Goal: Information Seeking & Learning: Learn about a topic

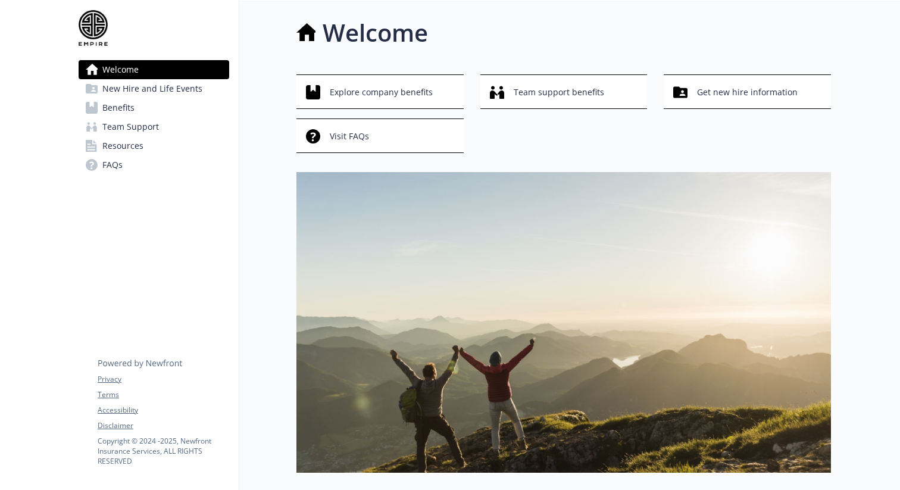
click at [129, 112] on span "Benefits" at bounding box center [118, 107] width 32 height 19
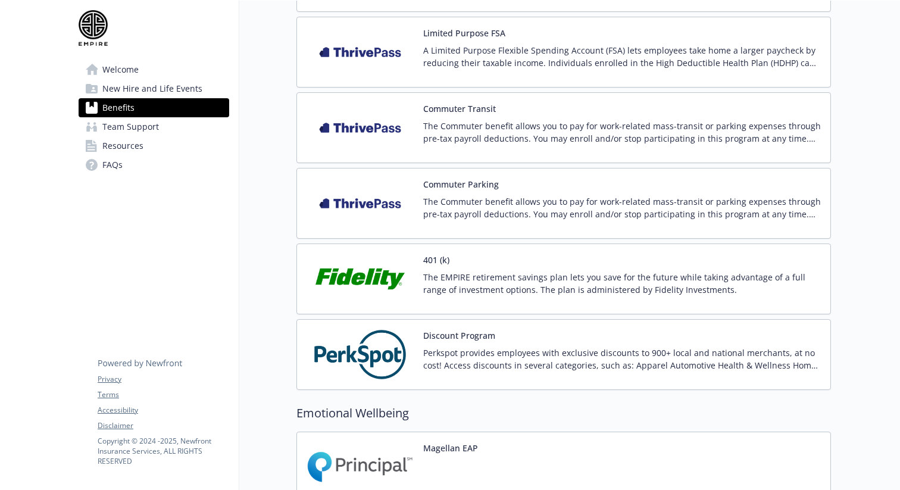
click at [515, 295] on p "The EMPIRE retirement savings plan lets you save for the future while taking ad…" at bounding box center [621, 283] width 397 height 25
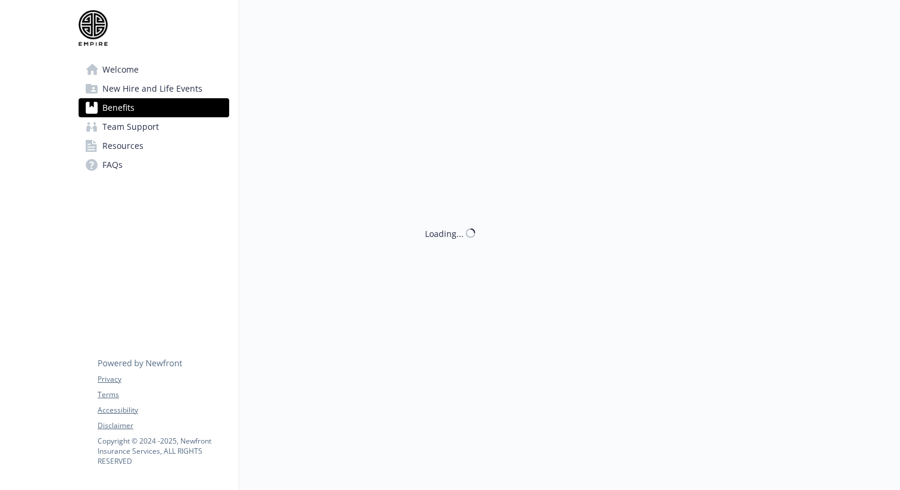
scroll to position [1773, 0]
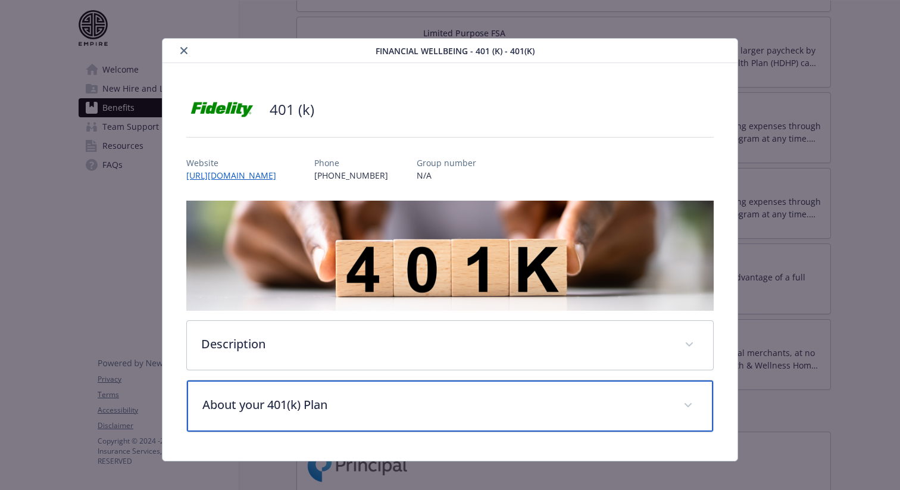
click at [557, 396] on p "About your 401(k) Plan" at bounding box center [435, 405] width 466 height 18
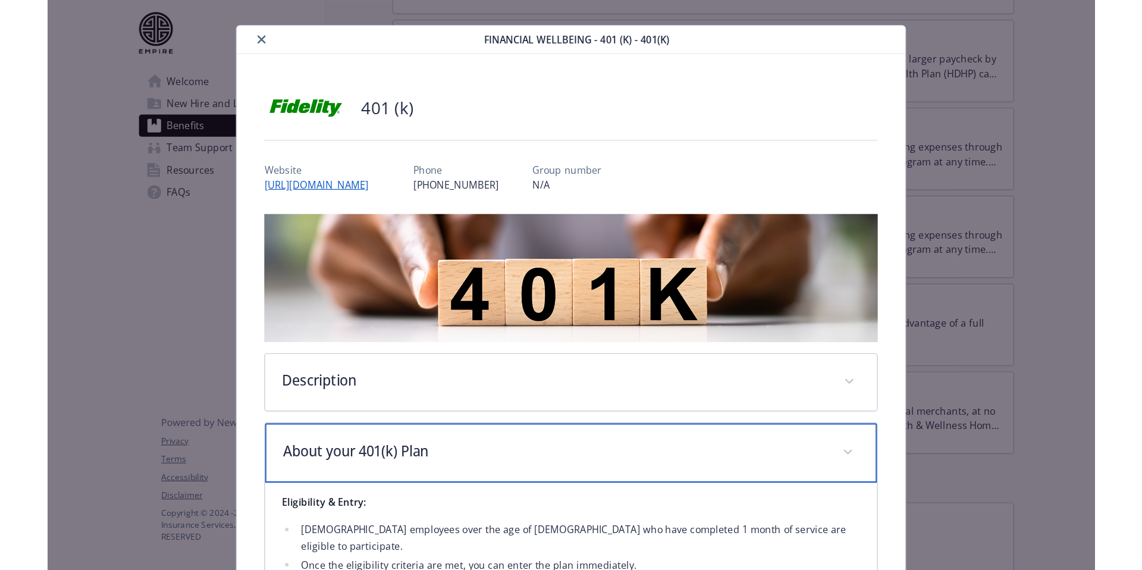
scroll to position [0, 0]
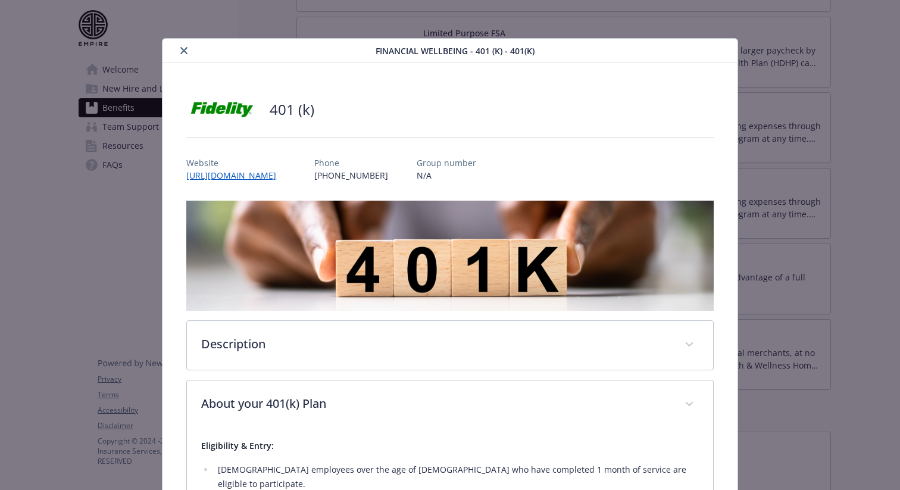
click at [184, 51] on icon "close" at bounding box center [183, 50] width 7 height 7
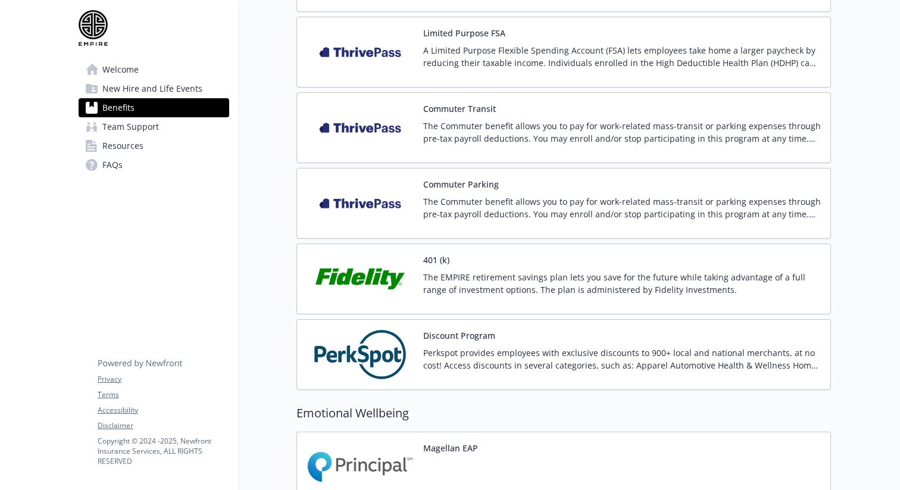
click at [471, 273] on p "The EMPIRE retirement savings plan lets you save for the future while taking ad…" at bounding box center [621, 283] width 397 height 25
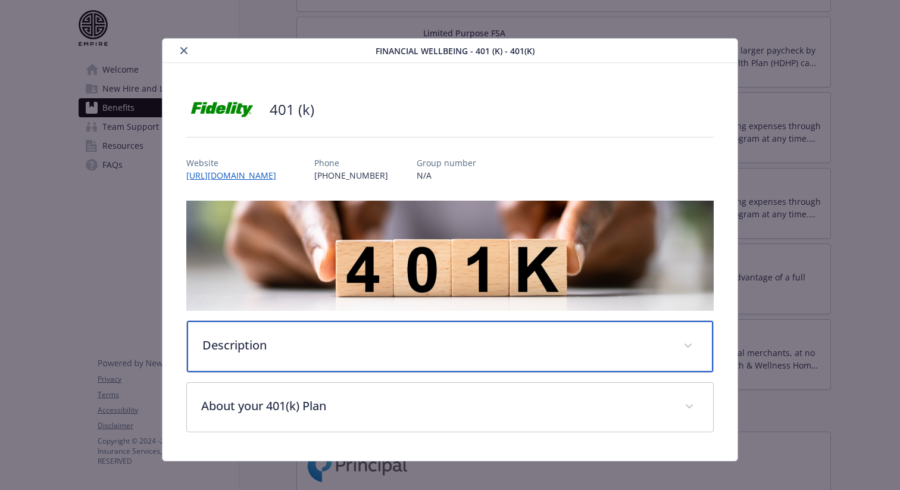
click at [277, 352] on div "Description" at bounding box center [450, 346] width 526 height 51
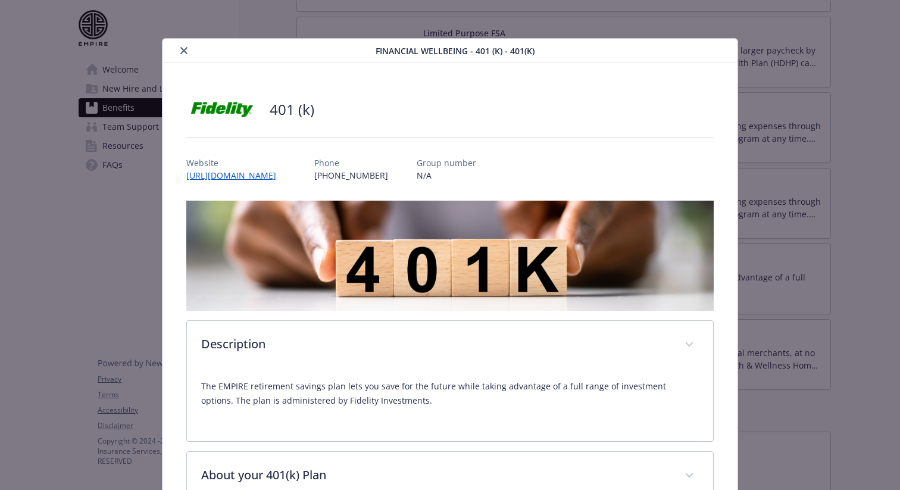
drag, startPoint x: 179, startPoint y: 51, endPoint x: 204, endPoint y: 65, distance: 29.6
click at [180, 51] on icon "close" at bounding box center [183, 50] width 7 height 7
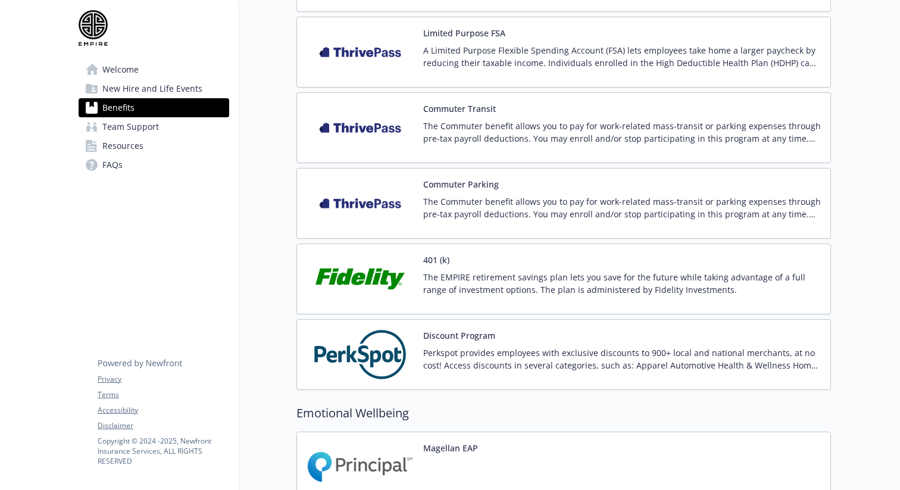
click at [547, 271] on p "The EMPIRE retirement savings plan lets you save for the future while taking ad…" at bounding box center [621, 283] width 397 height 25
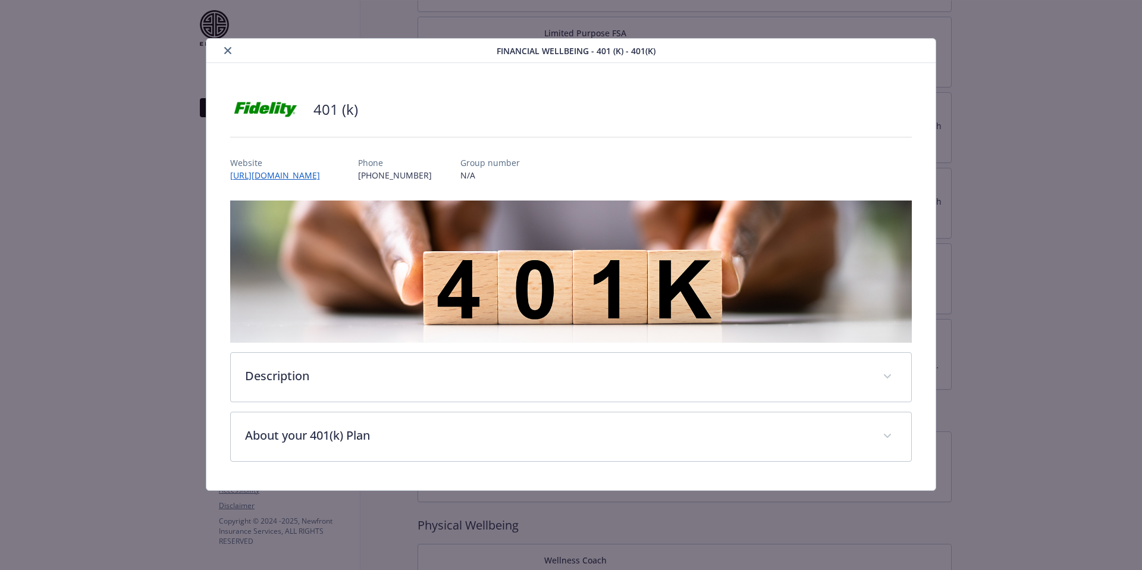
scroll to position [1773, 0]
